Goal: Information Seeking & Learning: Learn about a topic

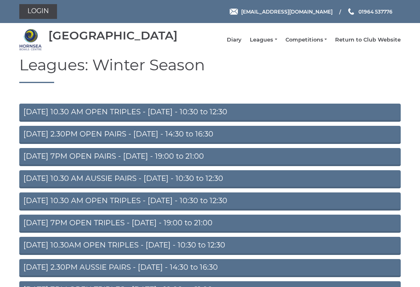
click at [273, 42] on link "Leagues" at bounding box center [263, 39] width 27 height 7
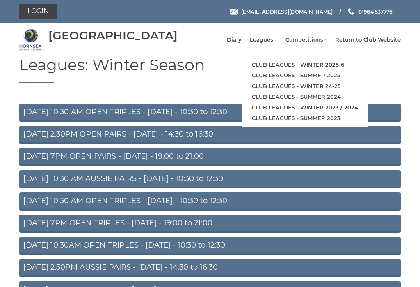
click at [353, 64] on link "Club leagues - Winter 2025-6" at bounding box center [305, 65] width 126 height 11
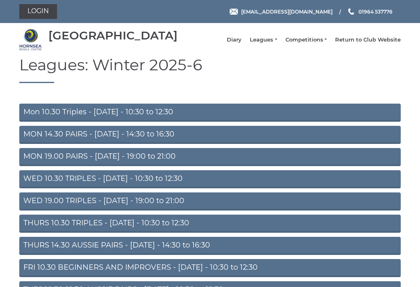
click at [28, 207] on link "WED 19.00 TRIPLES - [DATE] - 19:00 to 21:00" at bounding box center [210, 201] width 382 height 18
click at [29, 232] on link "THURS 10.30 TRIPLES - [DATE] - 10:30 to 12:30" at bounding box center [210, 223] width 382 height 18
